Goal: Transaction & Acquisition: Purchase product/service

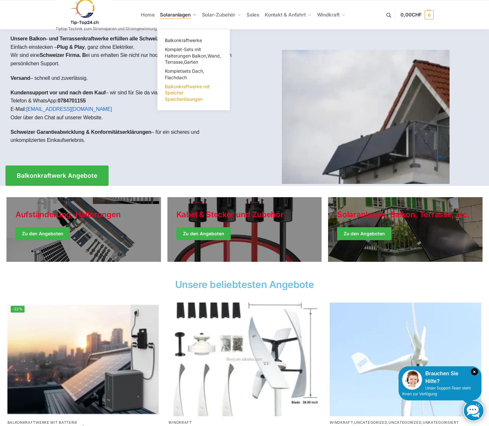
click at [179, 97] on span "Balkonkraftwerke mit Speicher Speicherlösungen" at bounding box center [187, 93] width 45 height 18
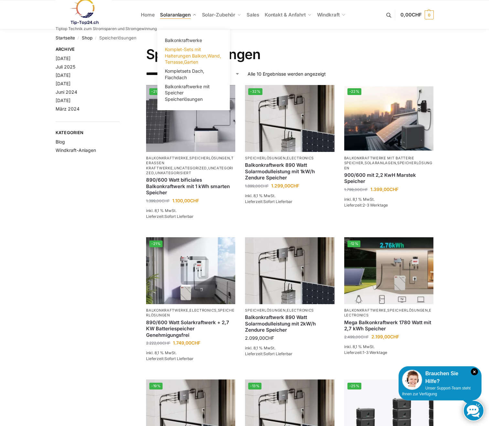
click at [180, 58] on span "Komplet-Sets mit Halterungen Balkon,Wand, Terrasse,Garten" at bounding box center [193, 56] width 56 height 18
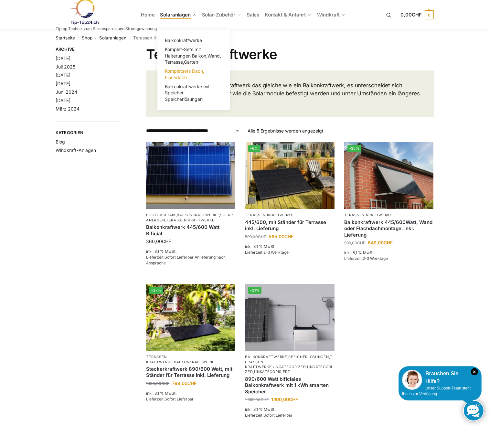
click at [180, 74] on span "Kompletsets Dach, Flachdach" at bounding box center [184, 74] width 39 height 12
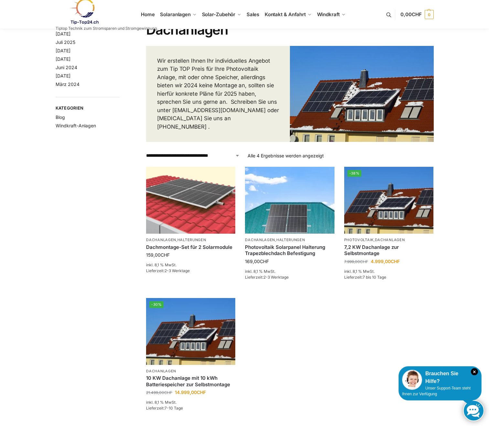
scroll to position [97, 0]
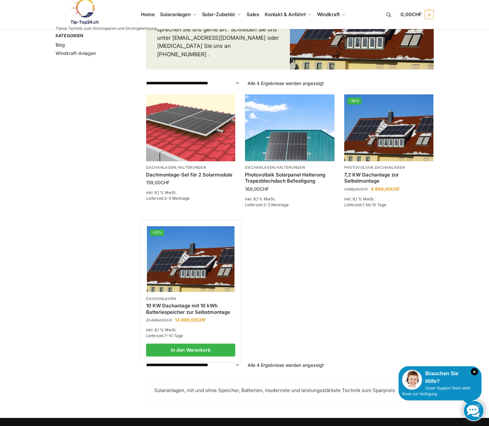
click at [192, 307] on link "10 KW Dachanlage mit 10 kWh Batteriespeicher zur Selbstmontage" at bounding box center [190, 309] width 89 height 13
